Goal: Task Accomplishment & Management: Manage account settings

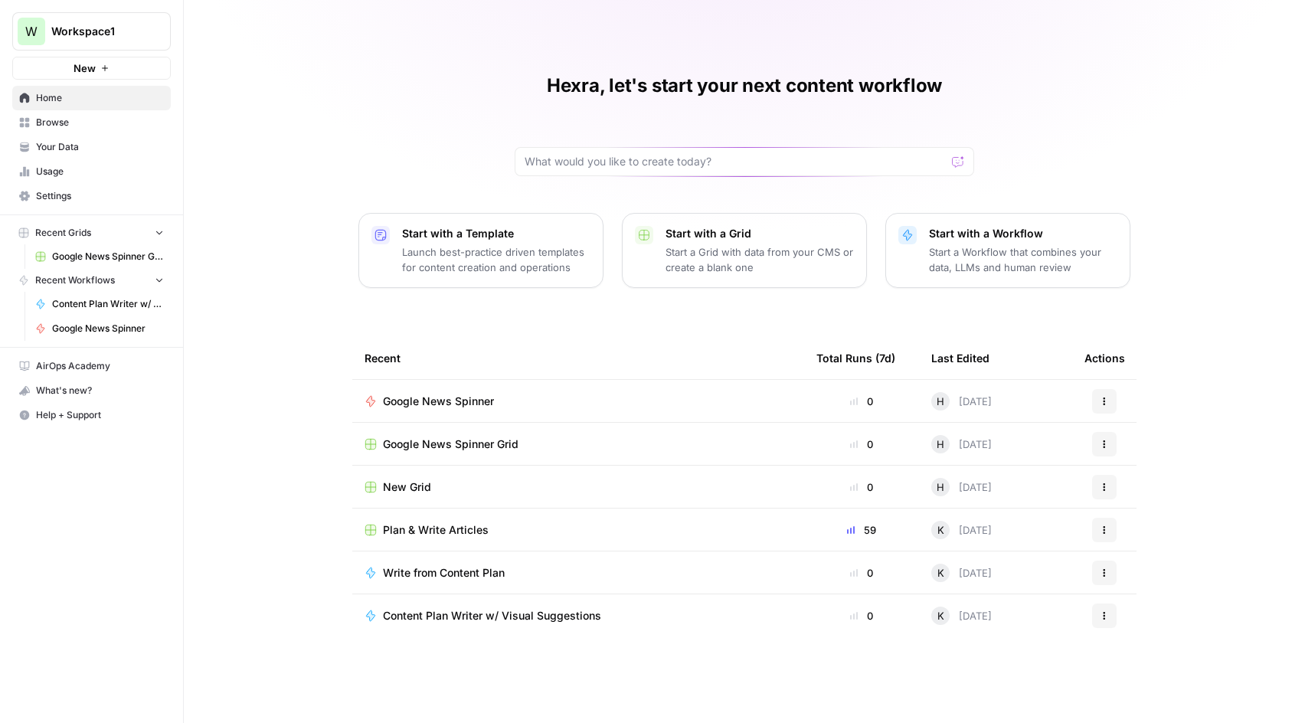
click at [90, 190] on span "Settings" at bounding box center [100, 196] width 128 height 14
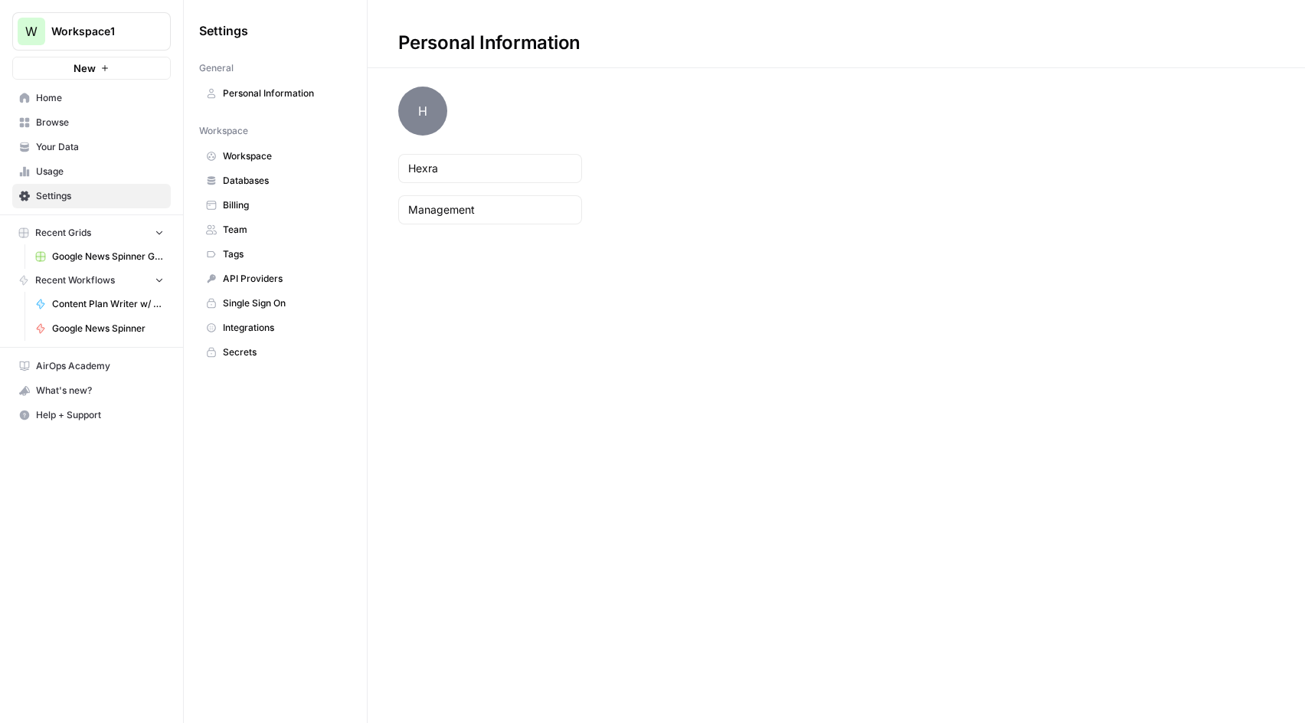
click at [75, 167] on span "Usage" at bounding box center [100, 172] width 128 height 14
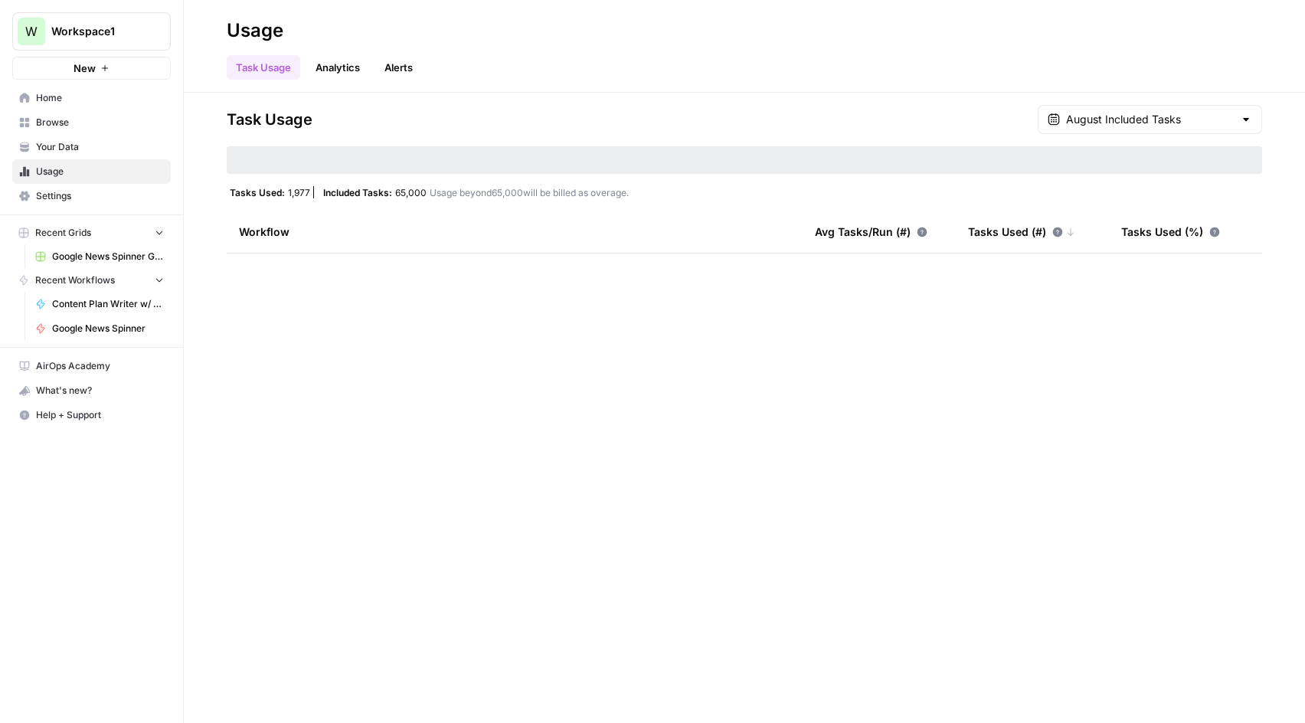
click at [83, 142] on span "Your Data" at bounding box center [100, 147] width 128 height 14
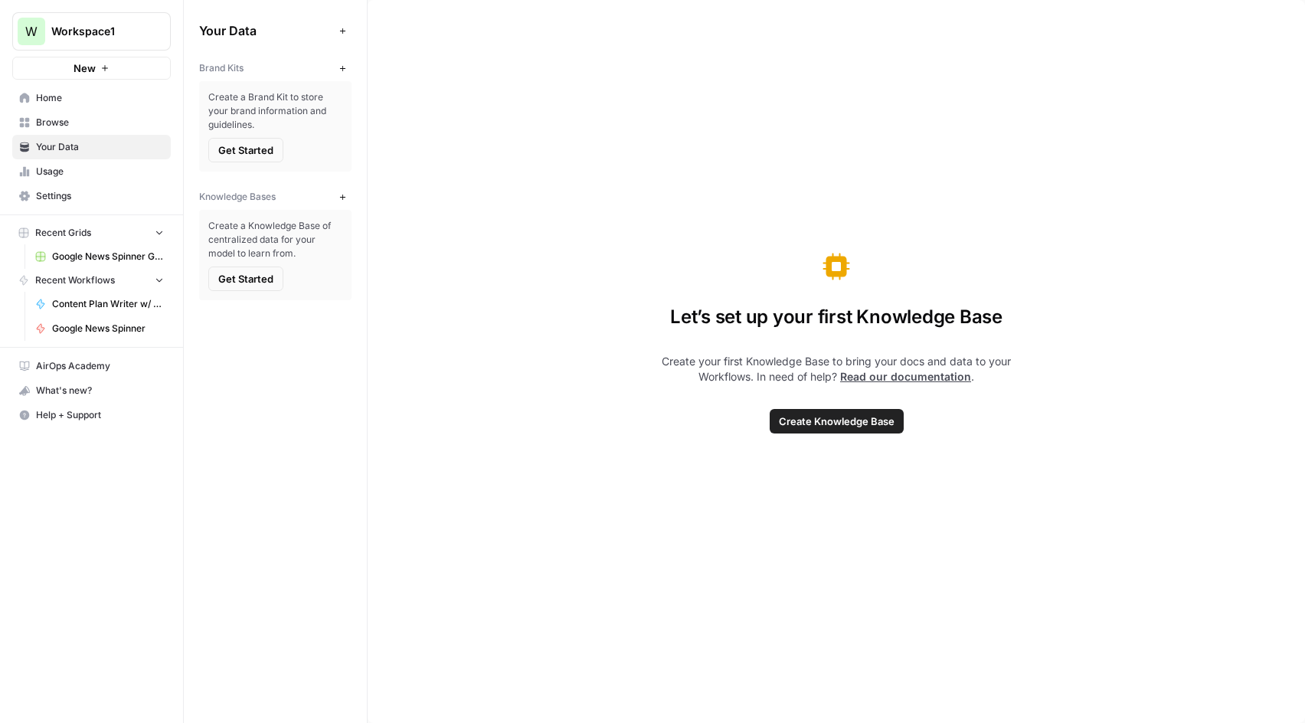
click at [79, 119] on span "Browse" at bounding box center [100, 123] width 128 height 14
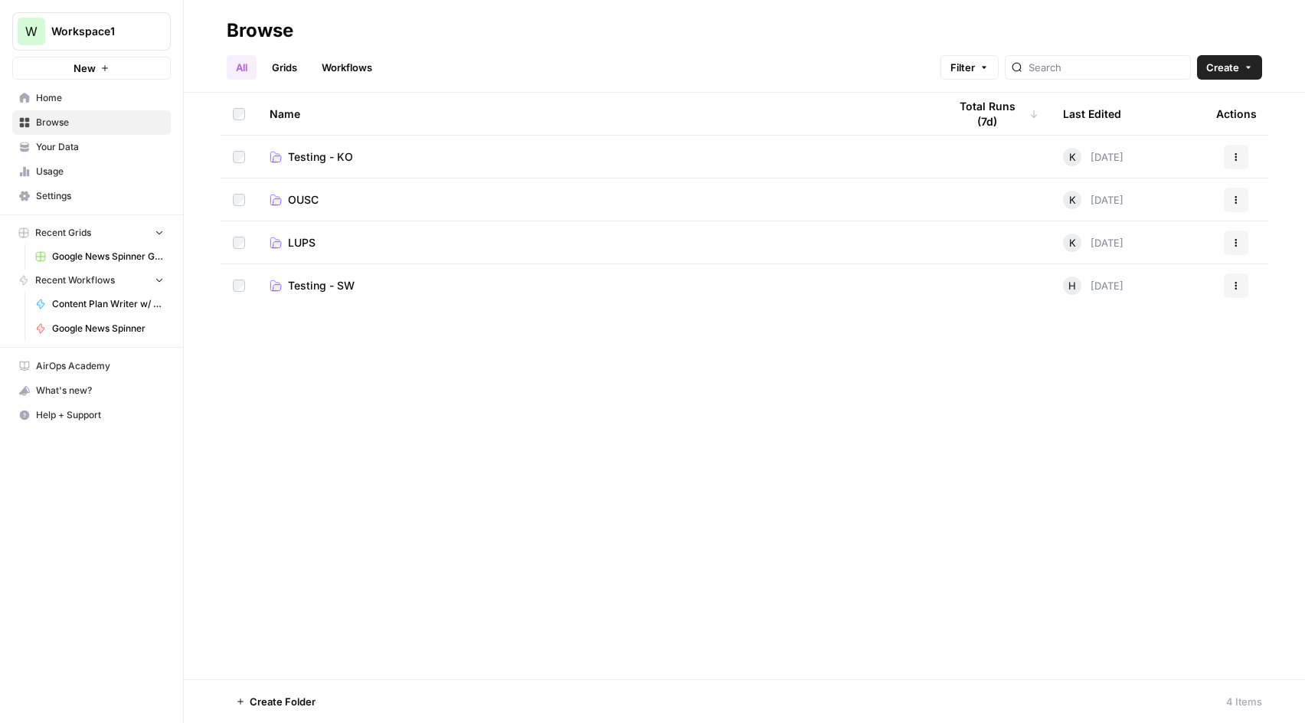
click at [92, 96] on span "Home" at bounding box center [100, 98] width 128 height 14
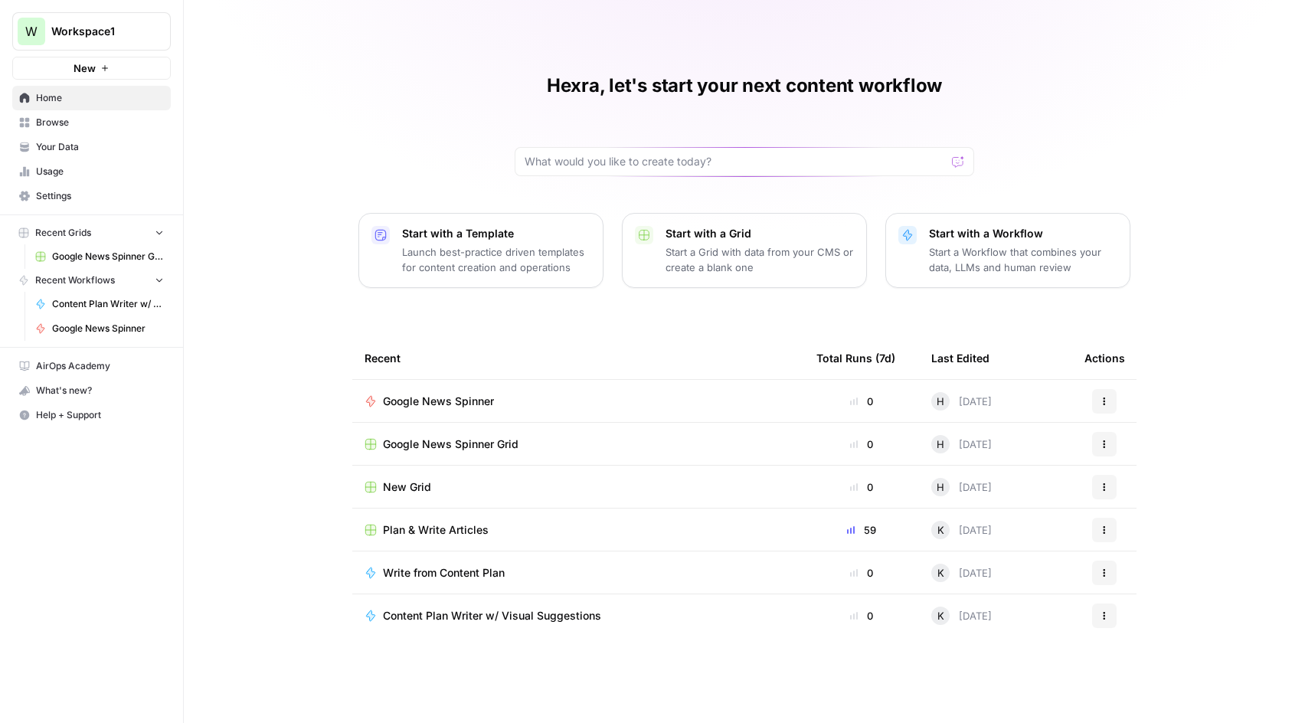
click at [75, 125] on span "Browse" at bounding box center [100, 123] width 128 height 14
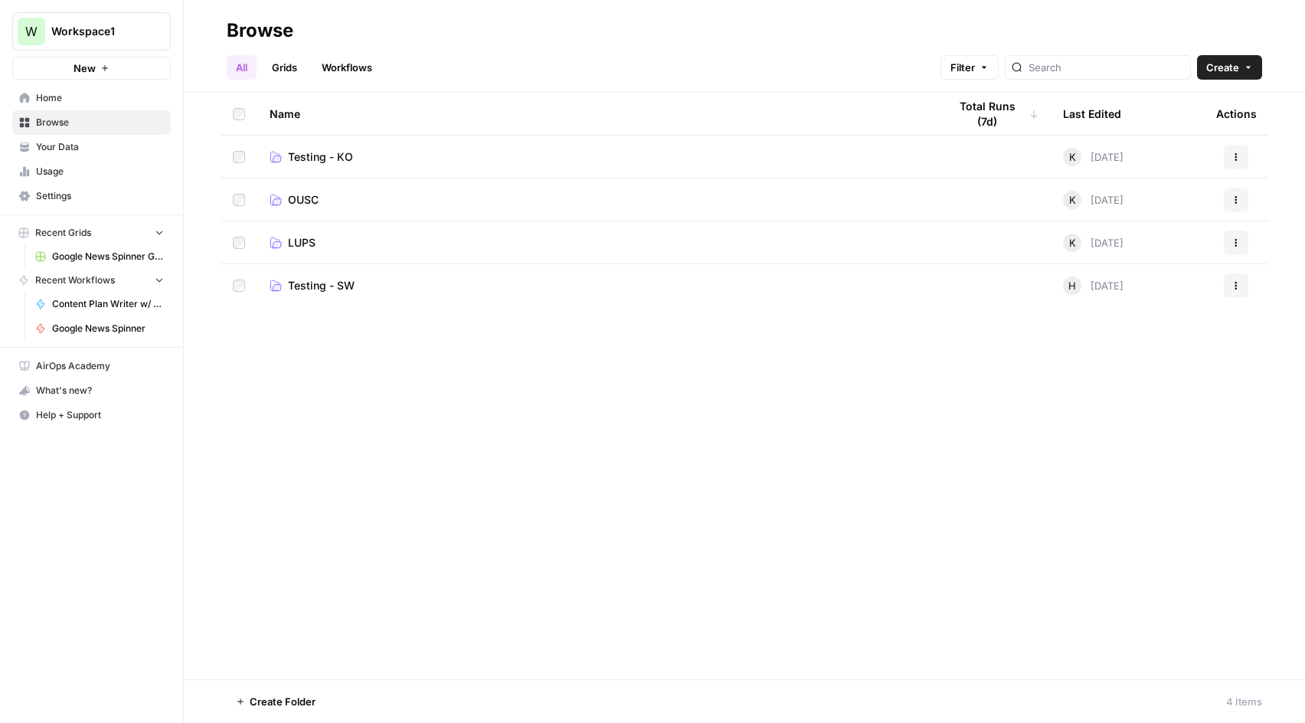
click at [104, 154] on link "Your Data" at bounding box center [91, 147] width 159 height 25
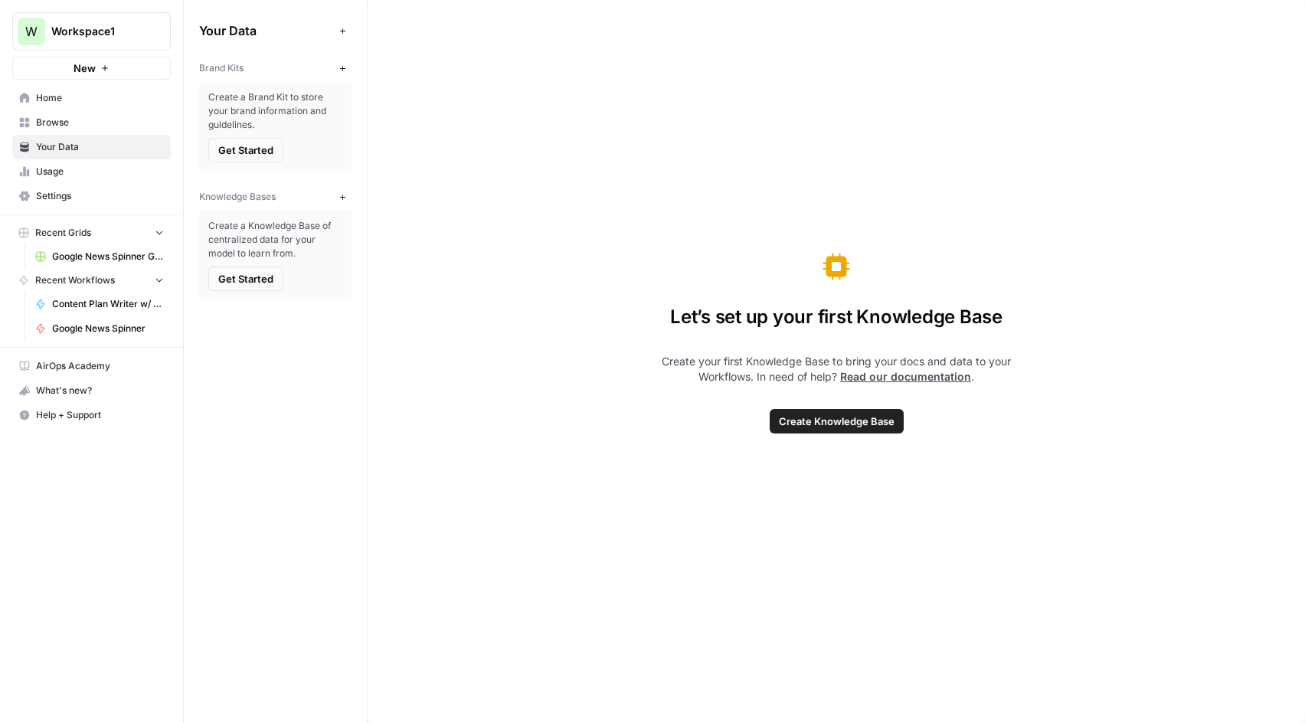
click at [119, 88] on link "Home" at bounding box center [91, 98] width 159 height 25
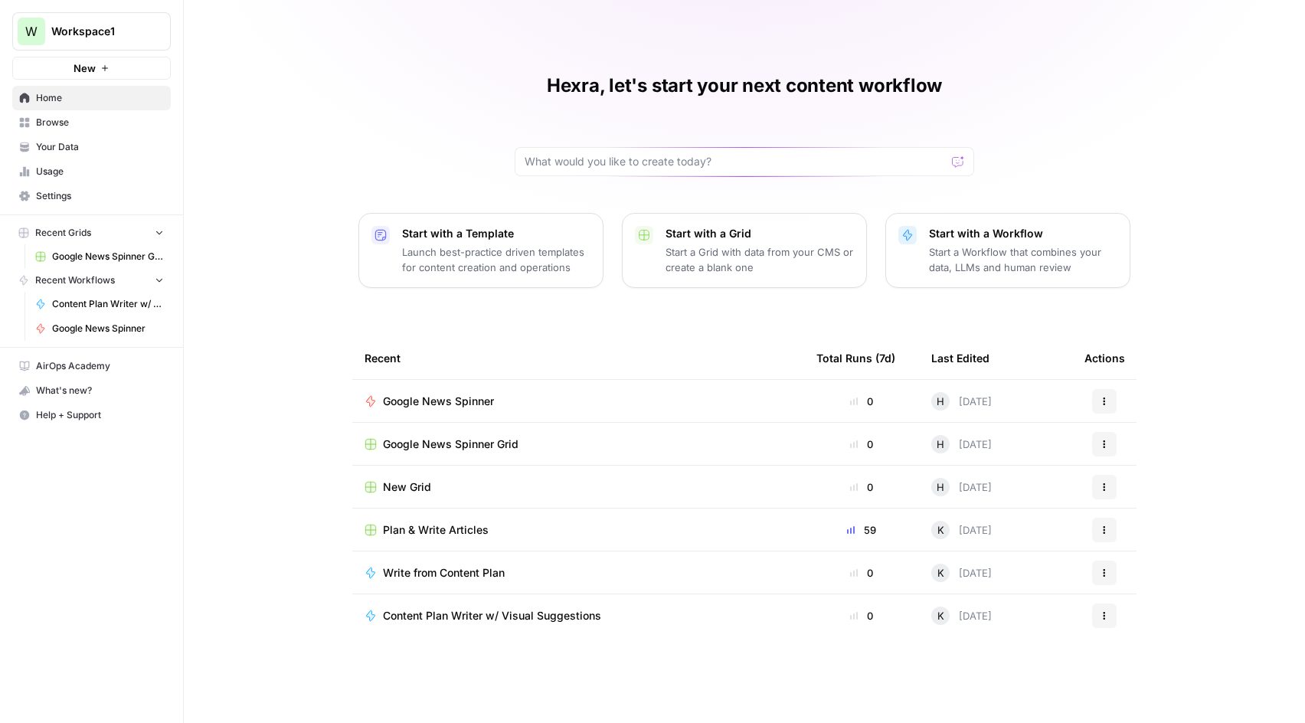
click at [119, 191] on span "Settings" at bounding box center [100, 196] width 128 height 14
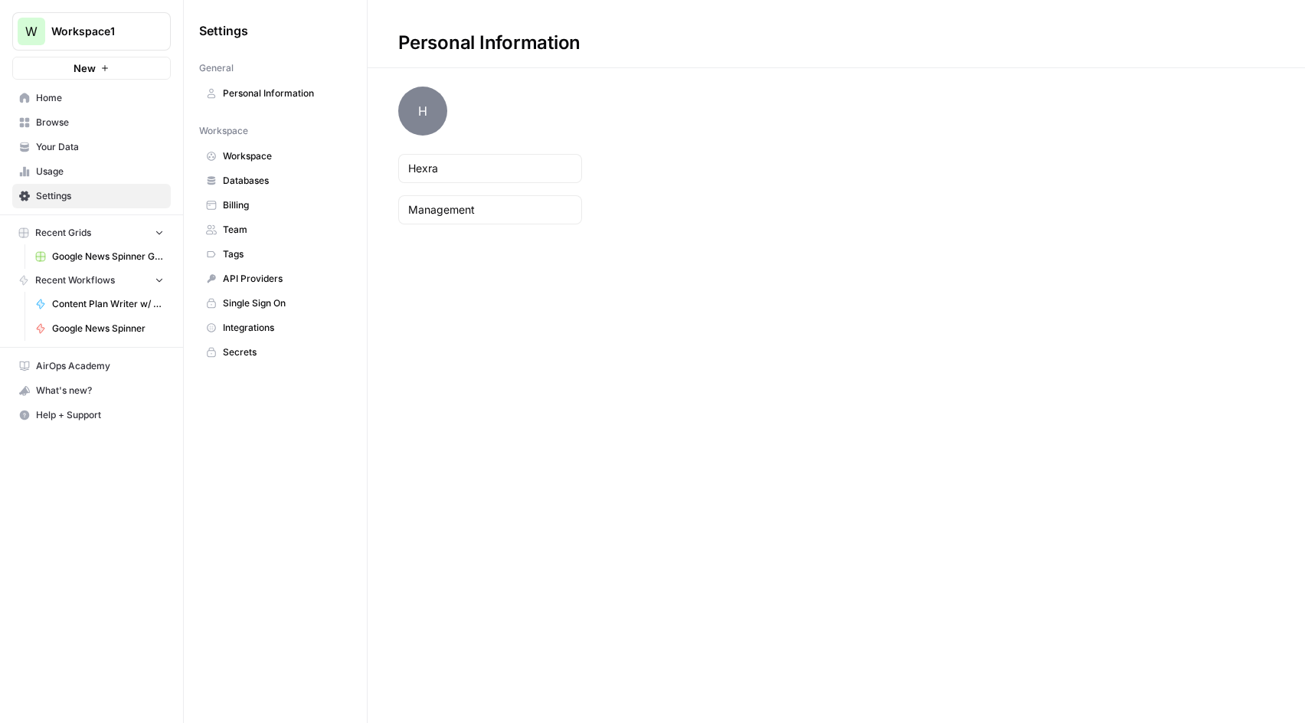
click at [273, 157] on span "Workspace" at bounding box center [284, 156] width 122 height 14
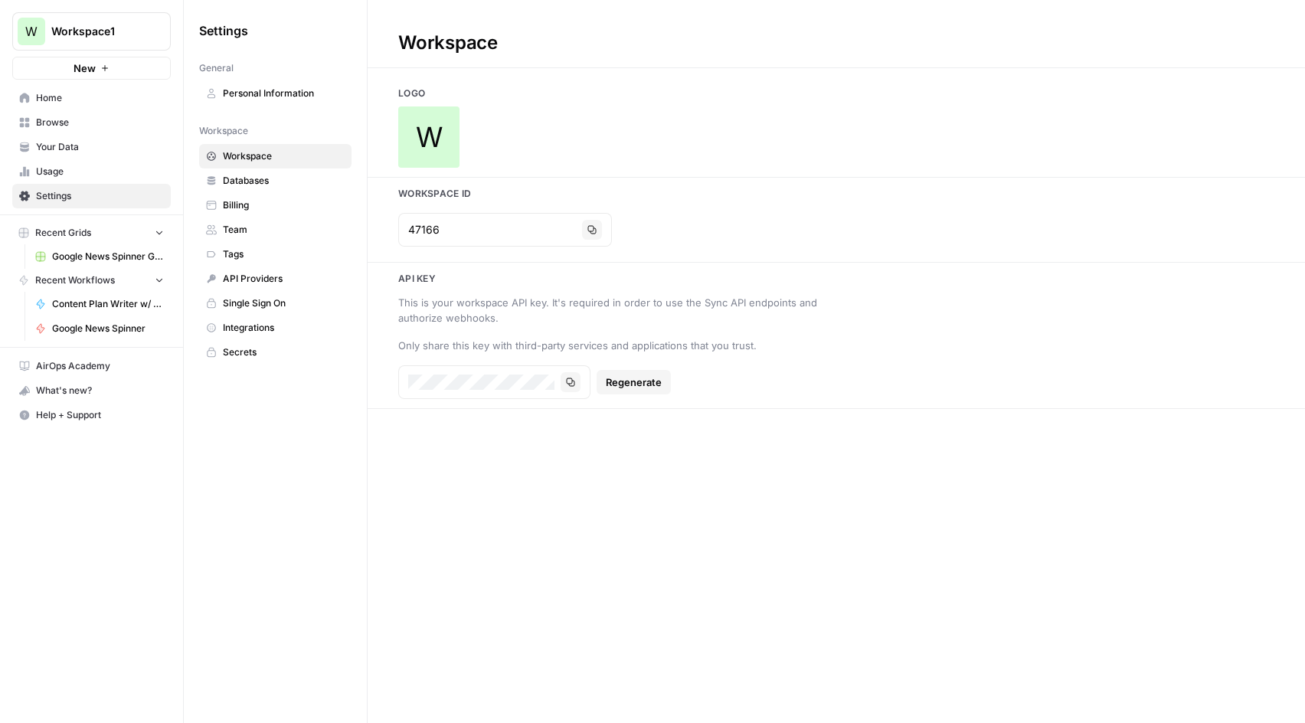
click at [269, 181] on span "Databases" at bounding box center [284, 181] width 122 height 14
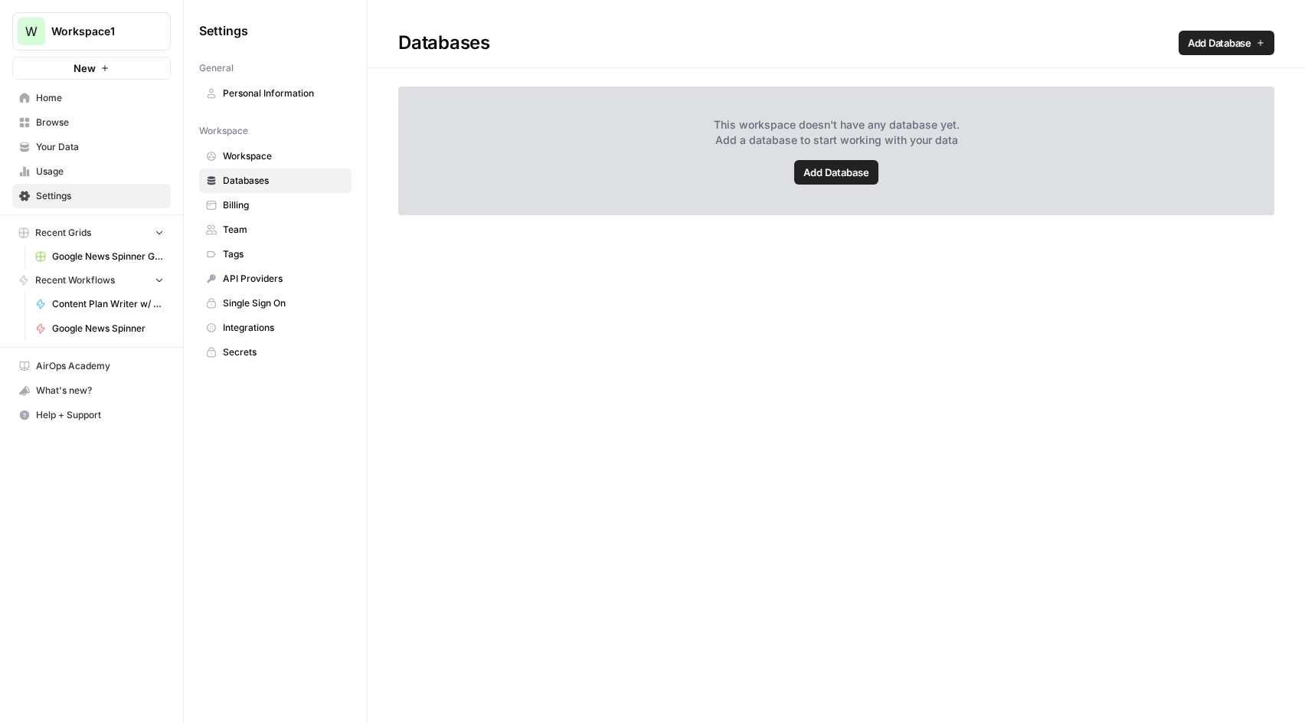
click at [270, 217] on link "Team" at bounding box center [275, 229] width 152 height 25
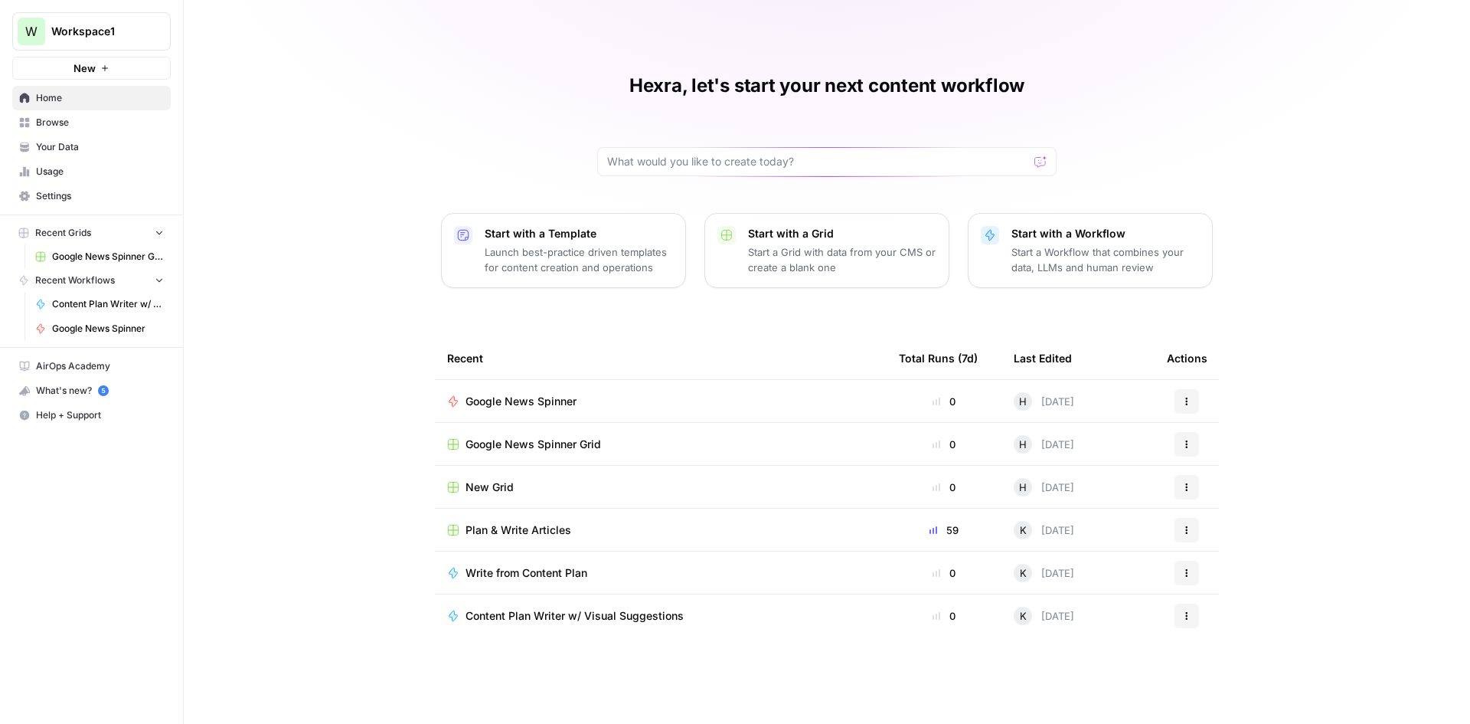
click at [84, 194] on span "Settings" at bounding box center [100, 196] width 128 height 14
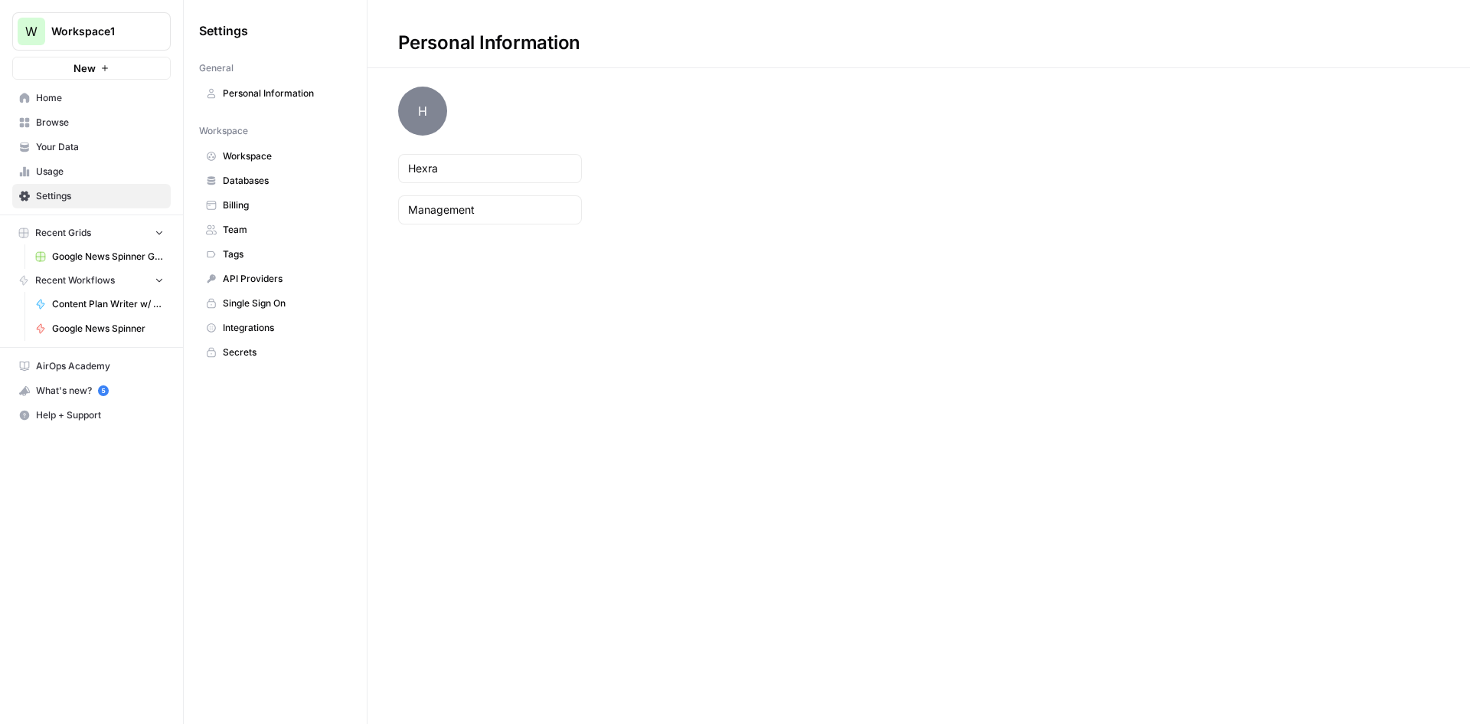
click at [249, 221] on link "Team" at bounding box center [275, 229] width 152 height 25
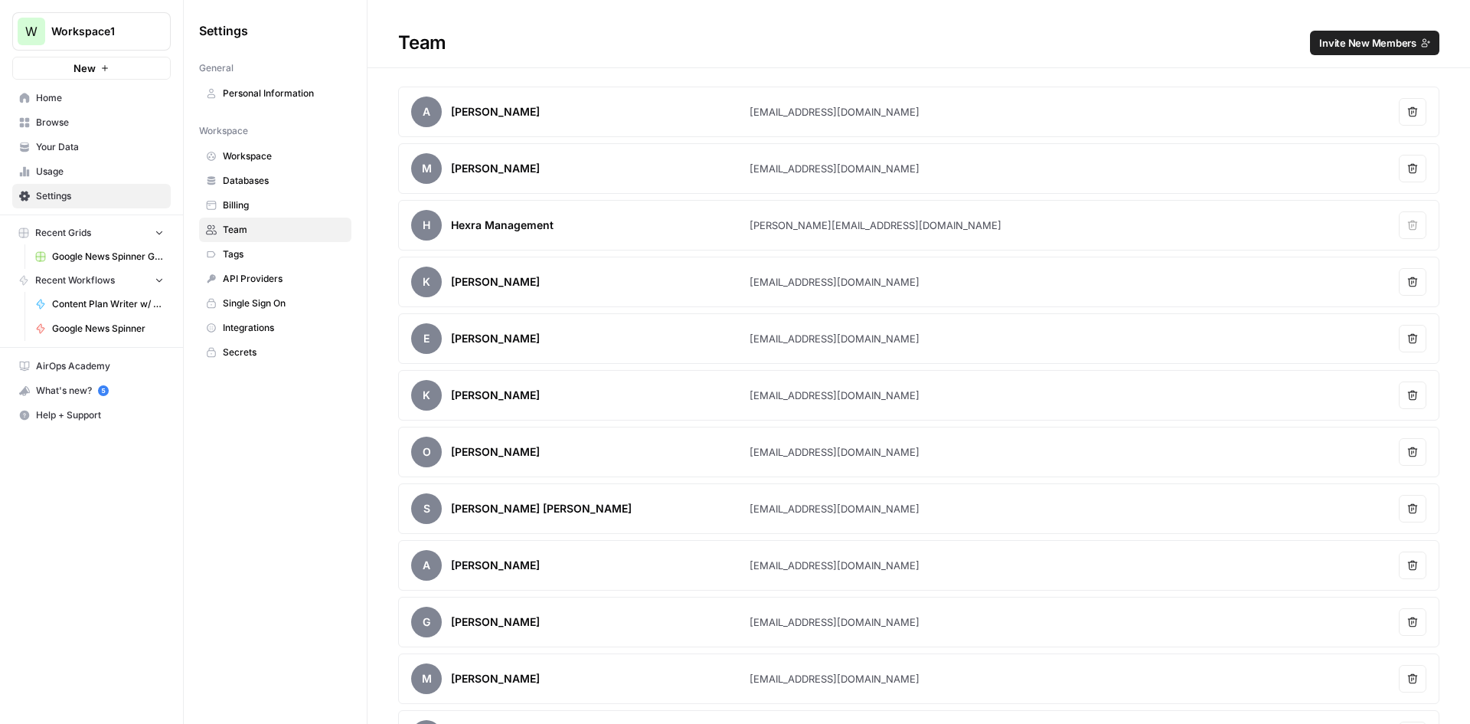
click at [1374, 49] on span "Invite New Members" at bounding box center [1367, 42] width 97 height 15
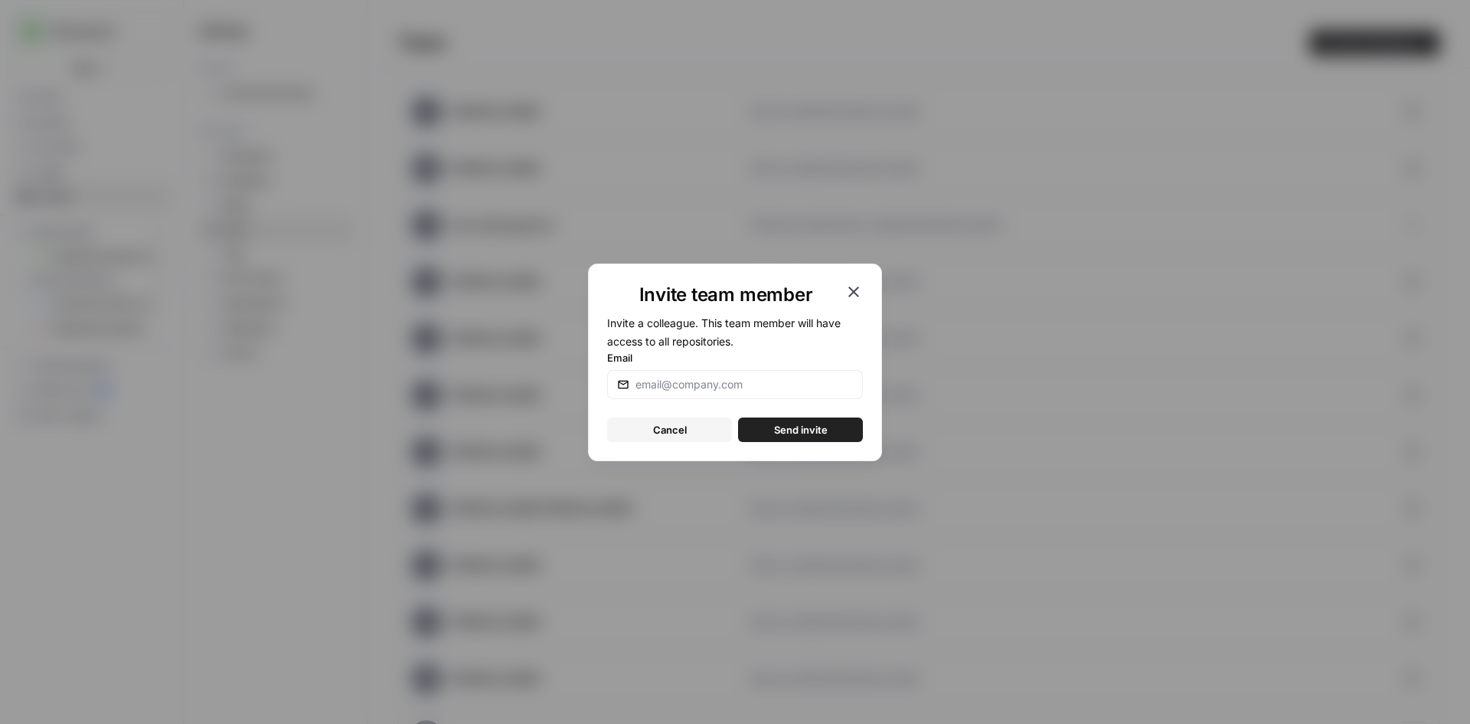
click at [744, 371] on div at bounding box center [735, 384] width 256 height 29
paste input "[EMAIL_ADDRESS][DOMAIN_NAME]"
type input "[EMAIL_ADDRESS][DOMAIN_NAME]"
click at [789, 433] on span "Send invite" at bounding box center [801, 429] width 54 height 15
